Goal: Transaction & Acquisition: Purchase product/service

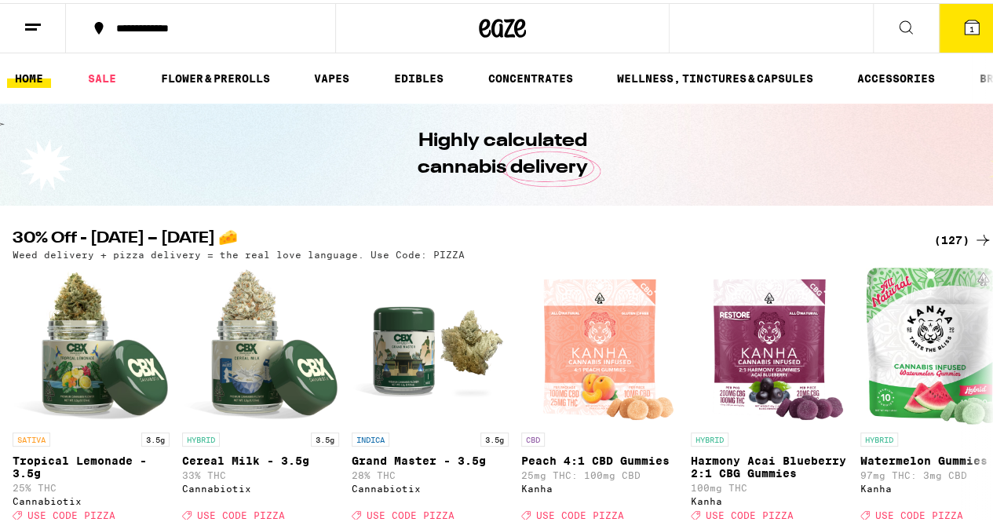
click at [939, 239] on div "(127)" at bounding box center [963, 237] width 58 height 19
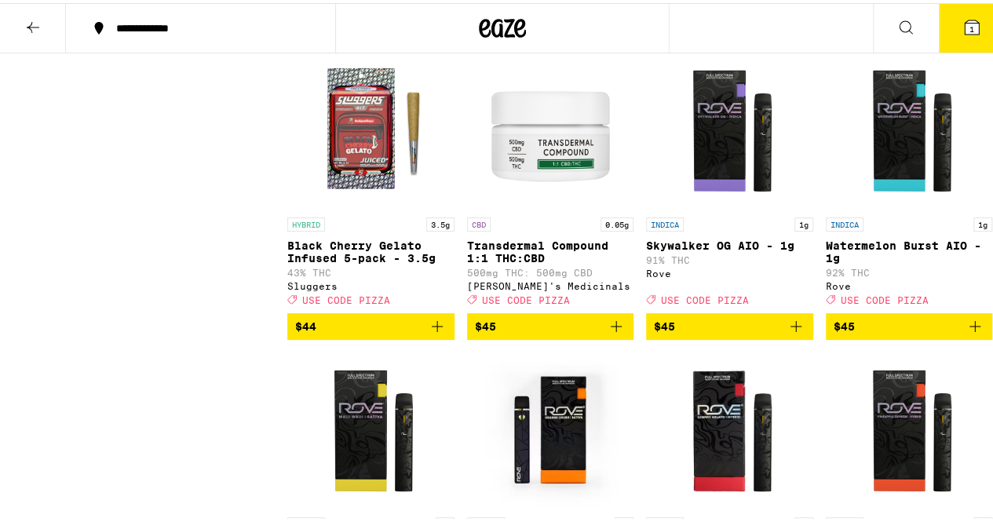
scroll to position [7652, 0]
